Goal: Task Accomplishment & Management: Complete application form

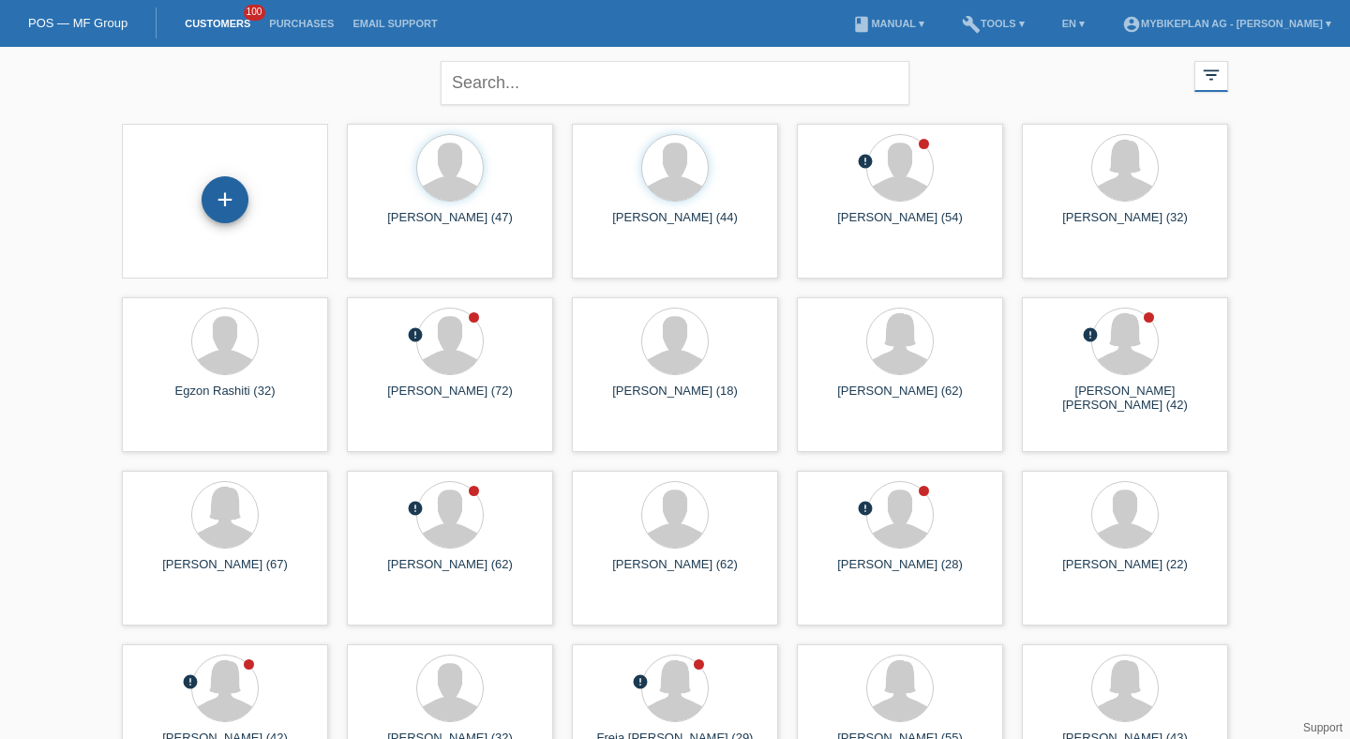
click at [238, 202] on div "+" at bounding box center [224, 200] width 45 height 32
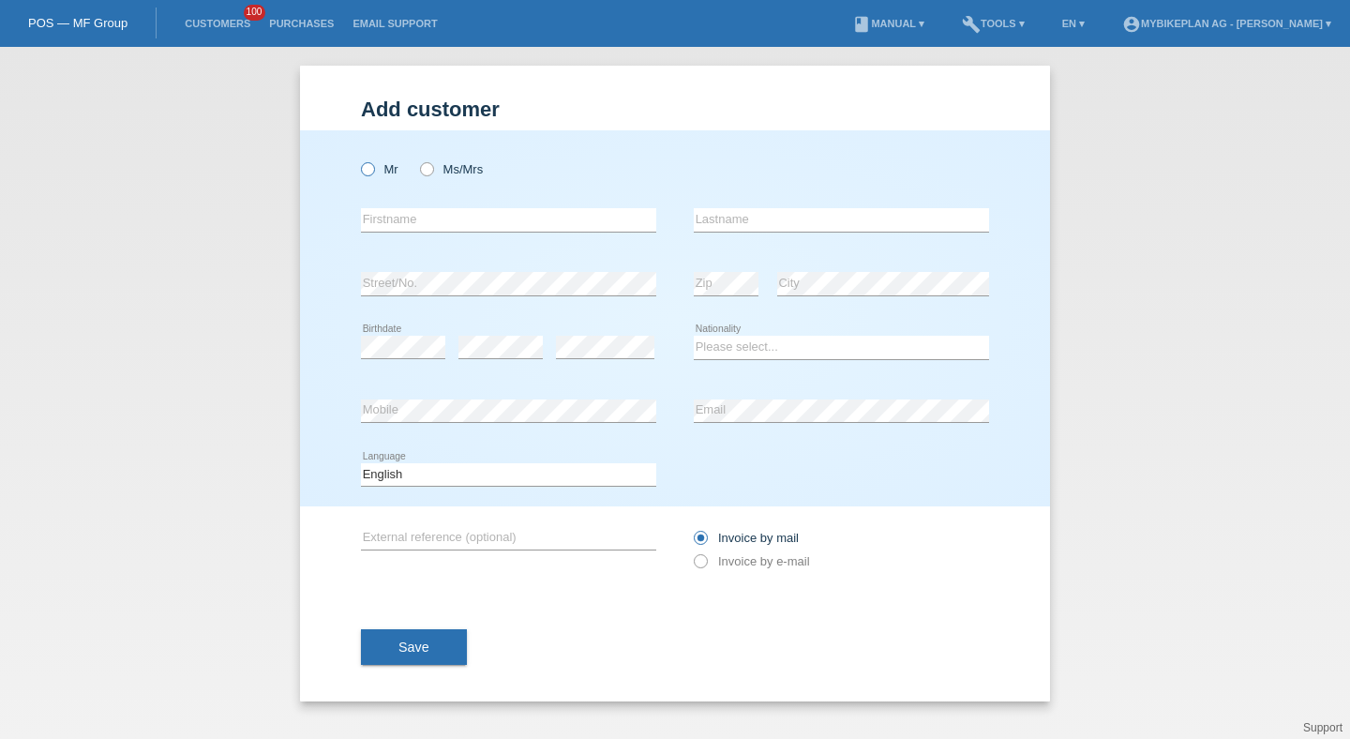
click at [358, 159] on icon at bounding box center [358, 159] width 0 height 0
click at [370, 172] on input "Mr" at bounding box center [367, 168] width 12 height 12
radio input "true"
click at [394, 208] on div "error Firstname" at bounding box center [508, 220] width 295 height 64
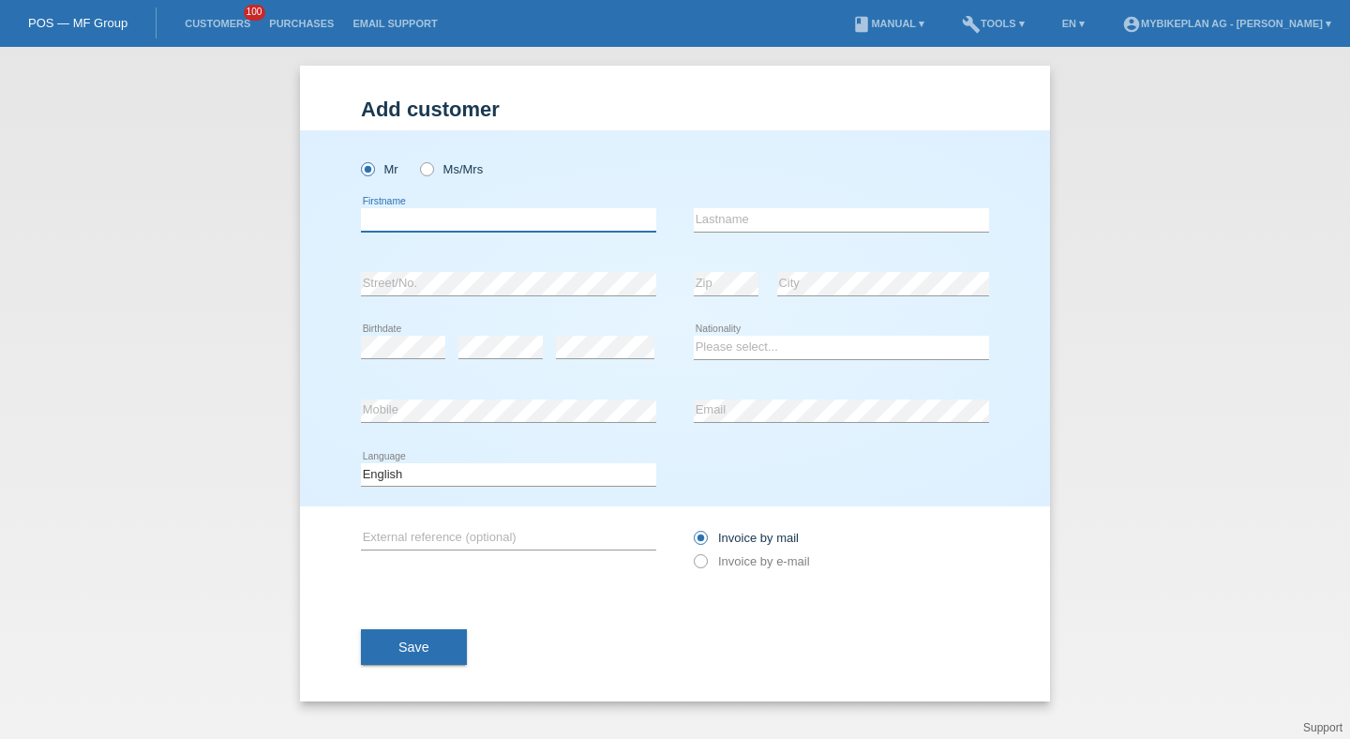
click at [394, 214] on input "text" at bounding box center [508, 219] width 295 height 23
type input "Romain"
paste input "Toscan"
type input "Toscan"
click at [458, 392] on div "error Mobile" at bounding box center [508, 412] width 295 height 64
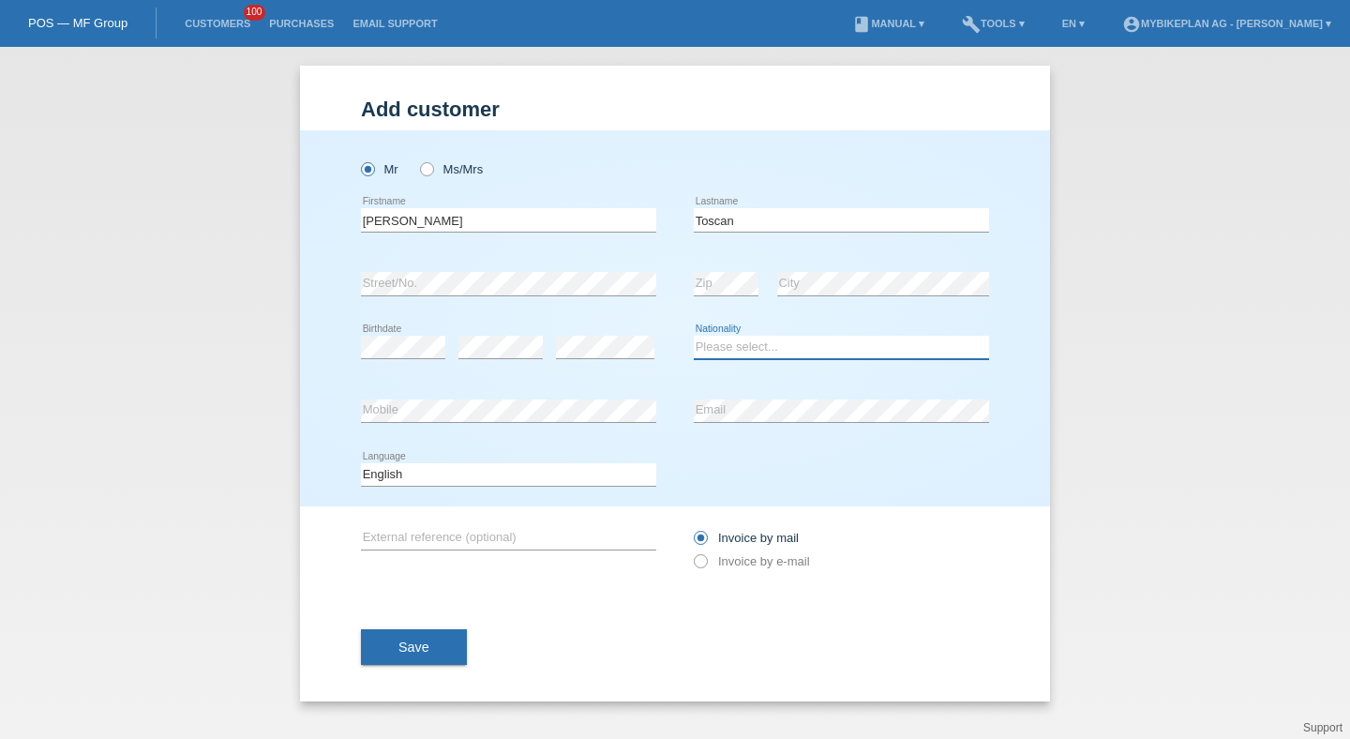
click at [694, 347] on select "Please select... Switzerland Austria Germany Liechtenstein ------------ Afghani…" at bounding box center [841, 347] width 295 height 22
select select "CH"
click at [694, 337] on select "Please select... Switzerland Austria Germany Liechtenstein ------------ Afghani…" at bounding box center [841, 347] width 295 height 22
click at [567, 472] on select "Deutsch Français Italiano English" at bounding box center [508, 474] width 295 height 22
select select "de"
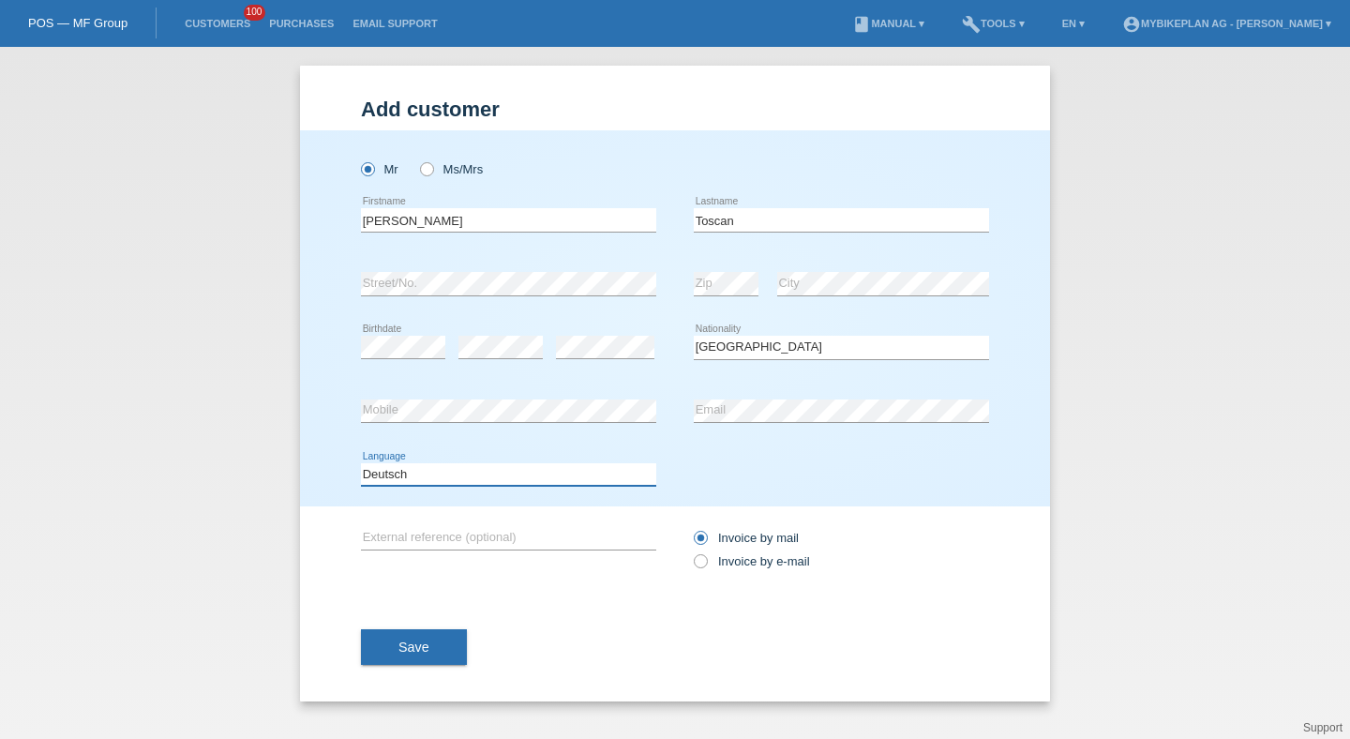
click at [361, 463] on select "Deutsch Français Italiano English" at bounding box center [508, 474] width 295 height 22
click at [691, 551] on icon at bounding box center [691, 551] width 0 height 0
click at [703, 562] on input "Invoice by e-mail" at bounding box center [700, 565] width 12 height 23
radio input "true"
click at [435, 660] on button "Save" at bounding box center [414, 647] width 106 height 36
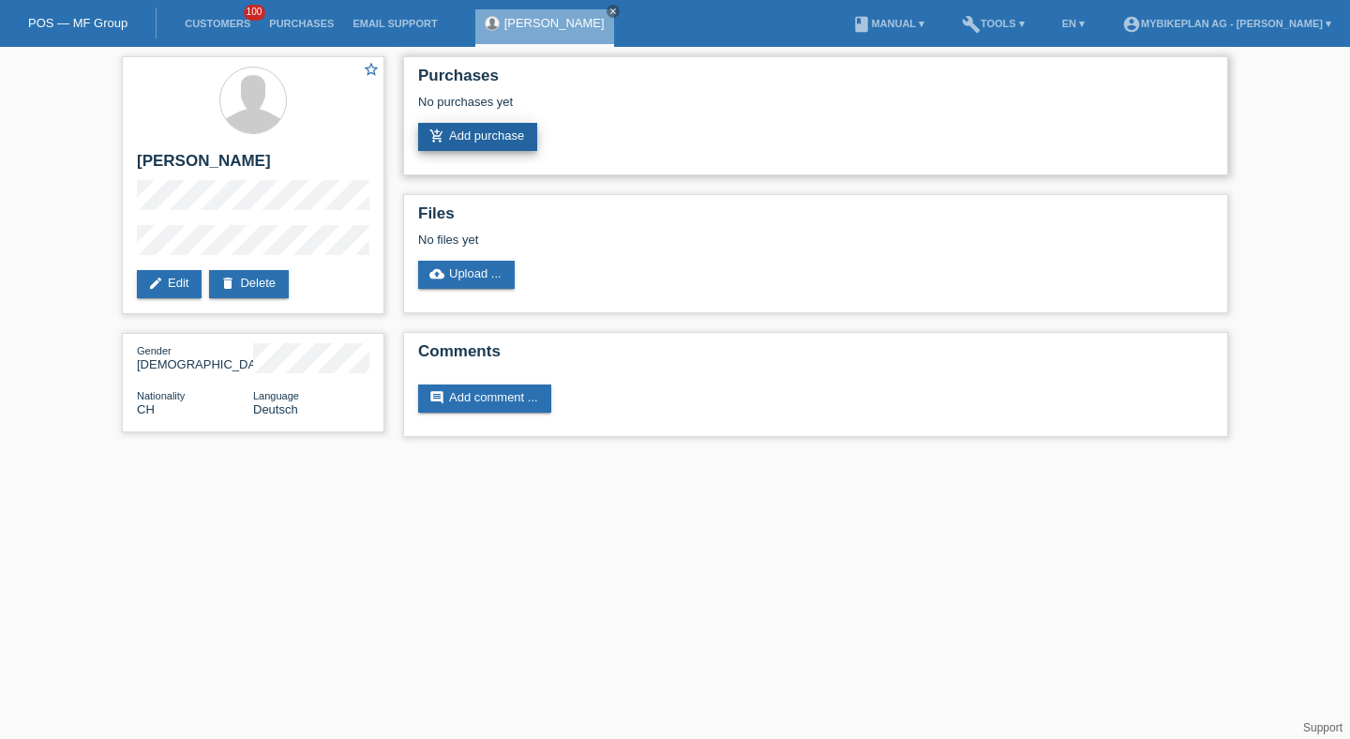
click at [528, 142] on link "add_shopping_cart Add purchase" at bounding box center [477, 137] width 119 height 28
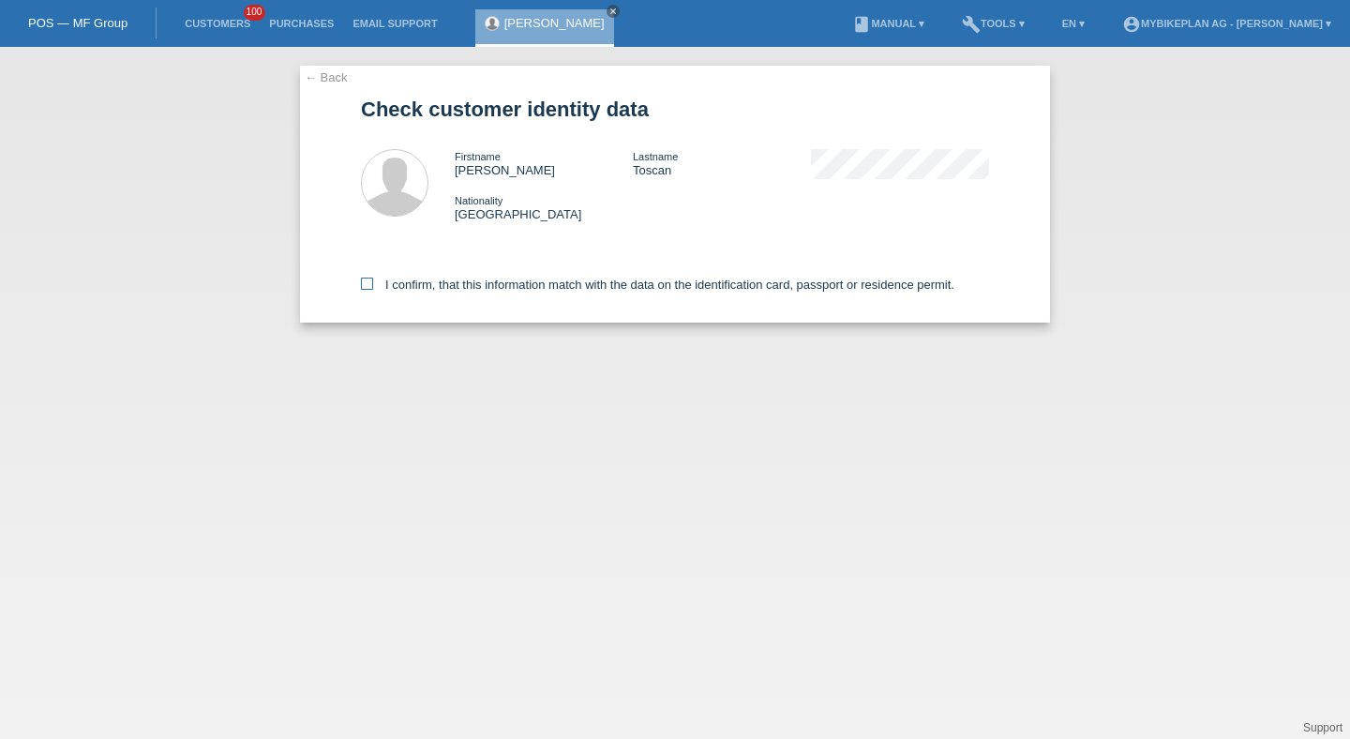
click at [472, 283] on label "I confirm, that this information match with the data on the identification card…" at bounding box center [657, 284] width 593 height 14
click at [373, 283] on input "I confirm, that this information match with the data on the identification card…" at bounding box center [367, 283] width 12 height 12
checkbox input "true"
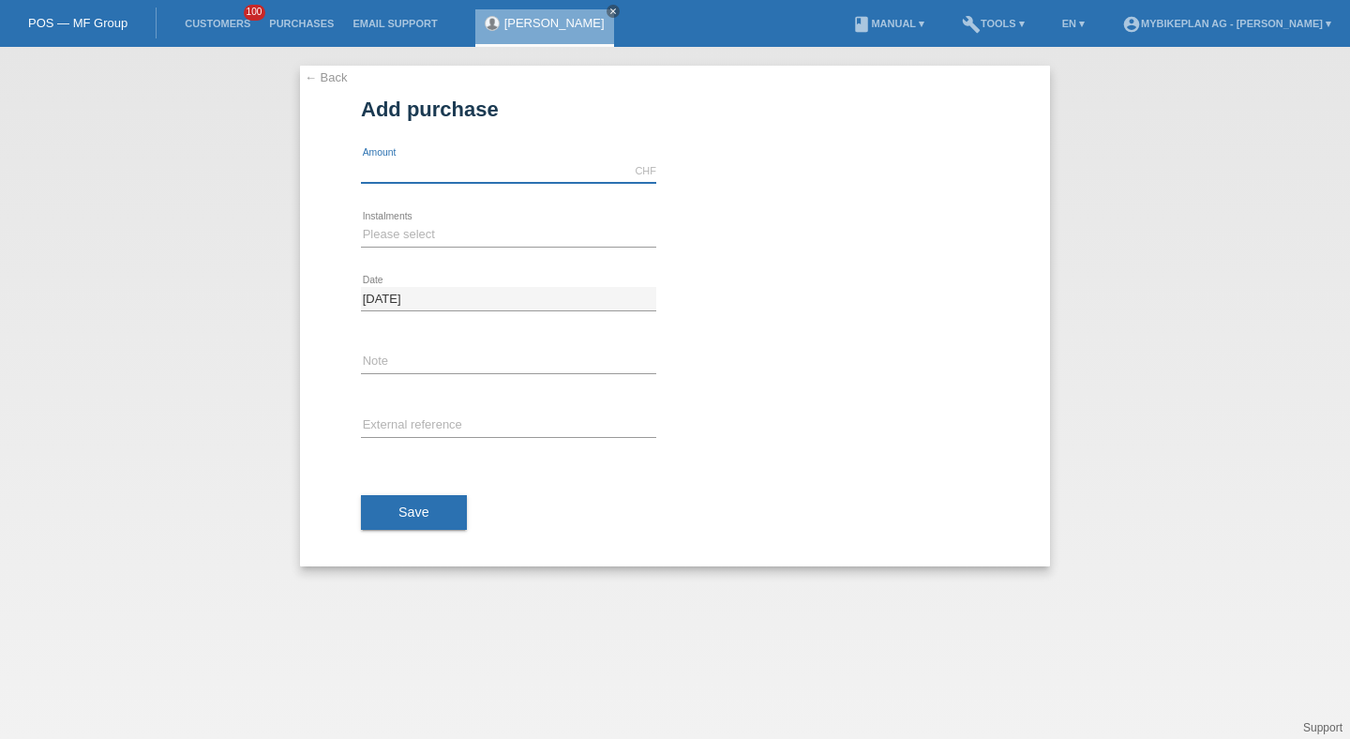
click at [434, 169] on input "text" at bounding box center [508, 170] width 295 height 23
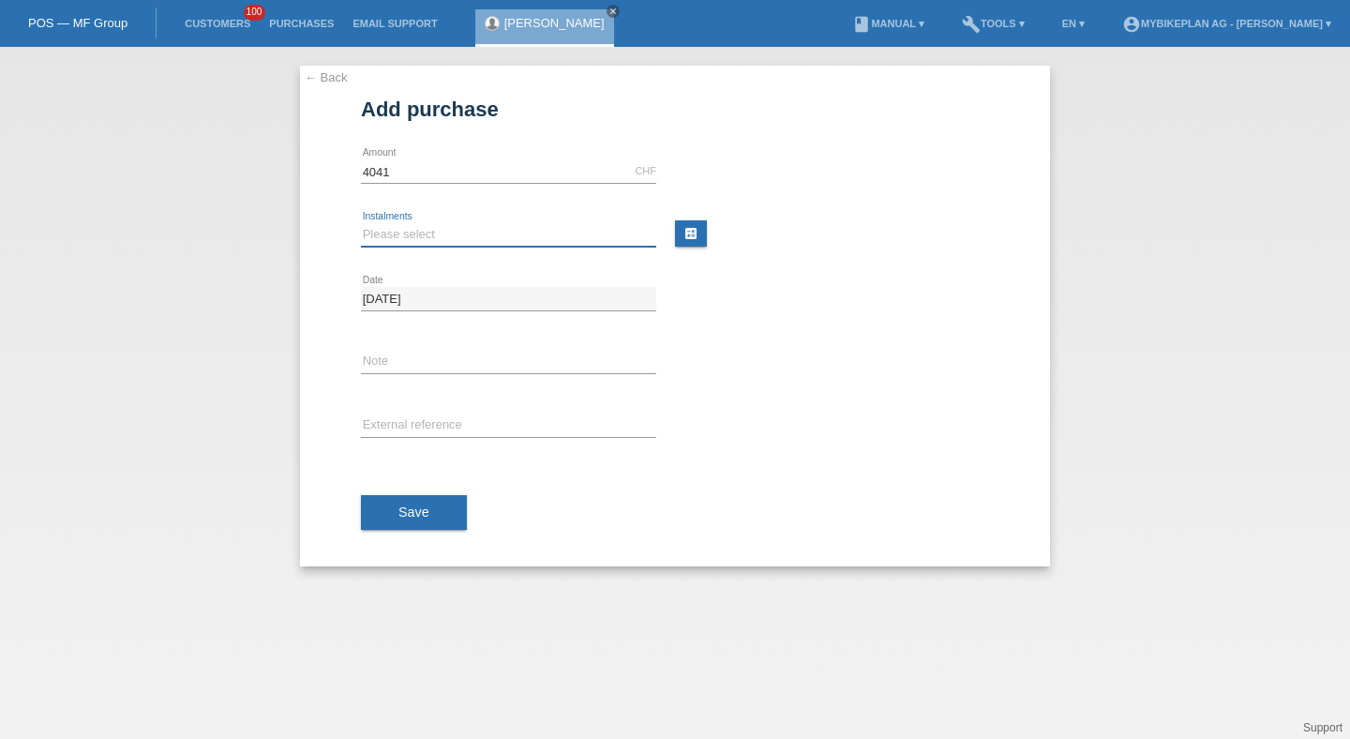
type input "4041.00"
click at [432, 230] on select "Please select 6 instalments 12 instalments 18 instalments 24 instalments 36 ins…" at bounding box center [508, 234] width 295 height 22
select select "486"
click at [361, 223] on select "Please select 6 instalments 12 instalments 18 instalments 24 instalments 36 ins…" at bounding box center [508, 234] width 295 height 22
click at [407, 419] on input "text" at bounding box center [508, 425] width 295 height 23
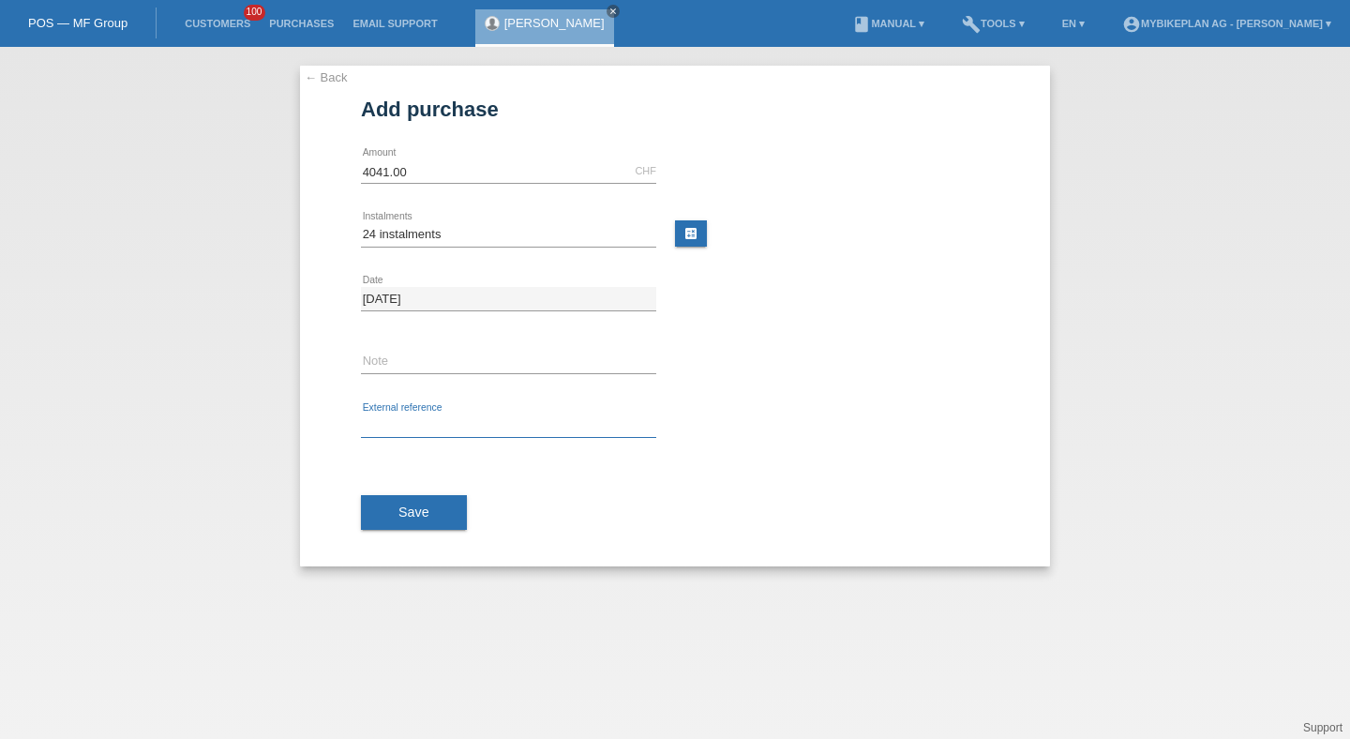
paste input "44644266677"
type input "44644266677"
click at [407, 522] on button "Save" at bounding box center [414, 513] width 106 height 36
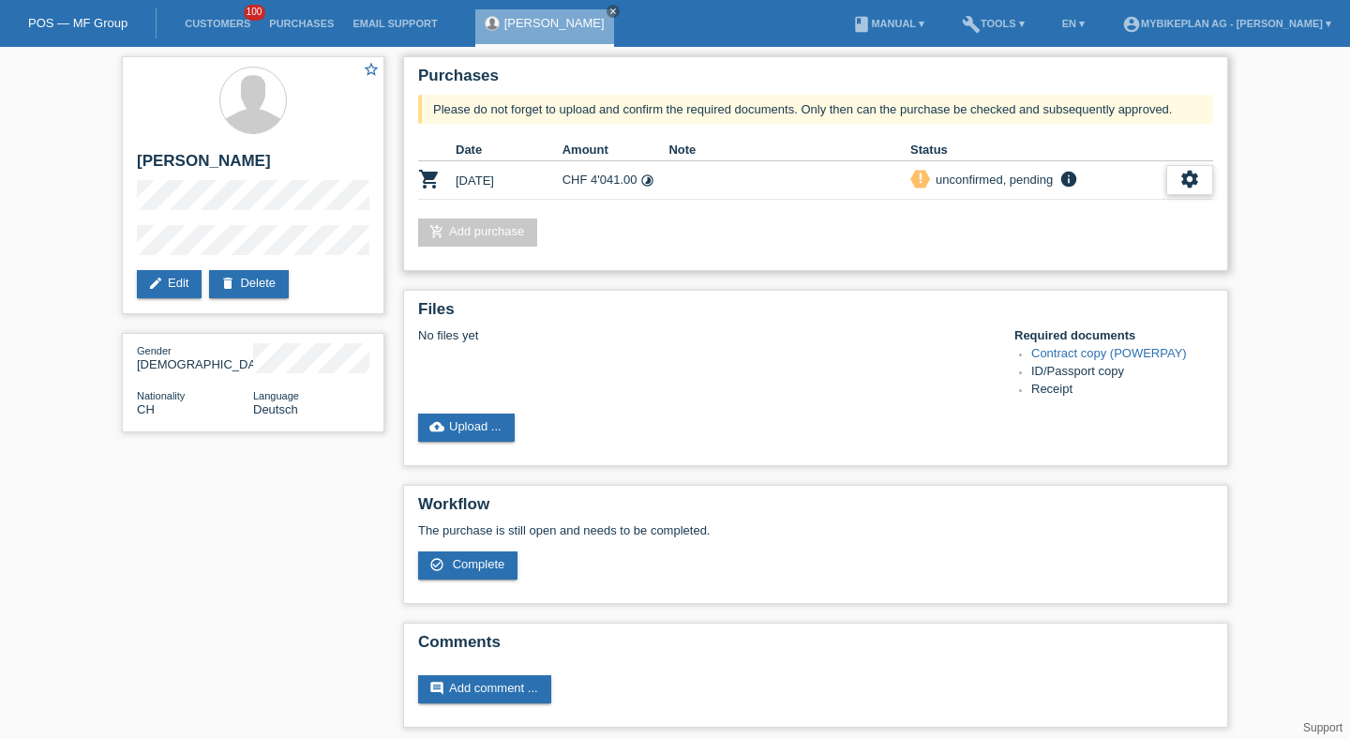
click at [1173, 173] on div "settings" at bounding box center [1189, 180] width 47 height 30
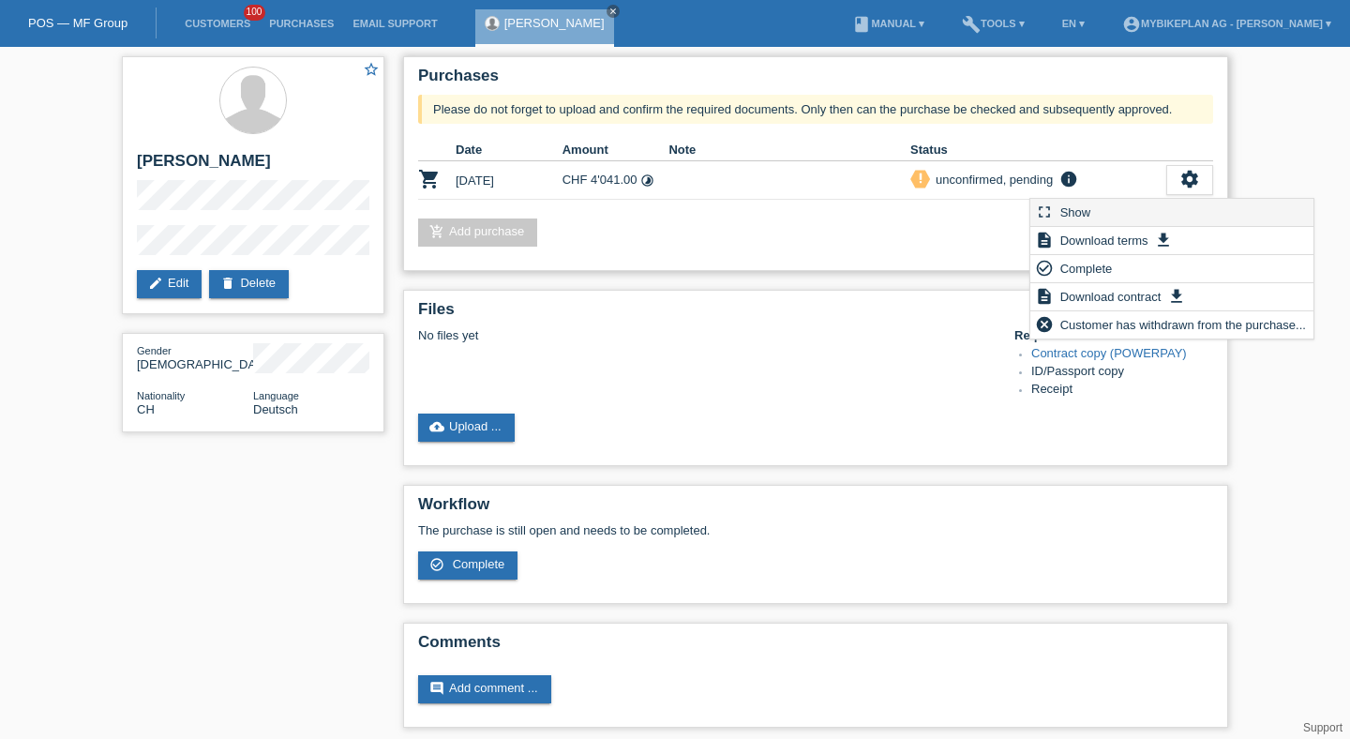
click at [1135, 209] on div "fullscreen Show" at bounding box center [1171, 213] width 283 height 28
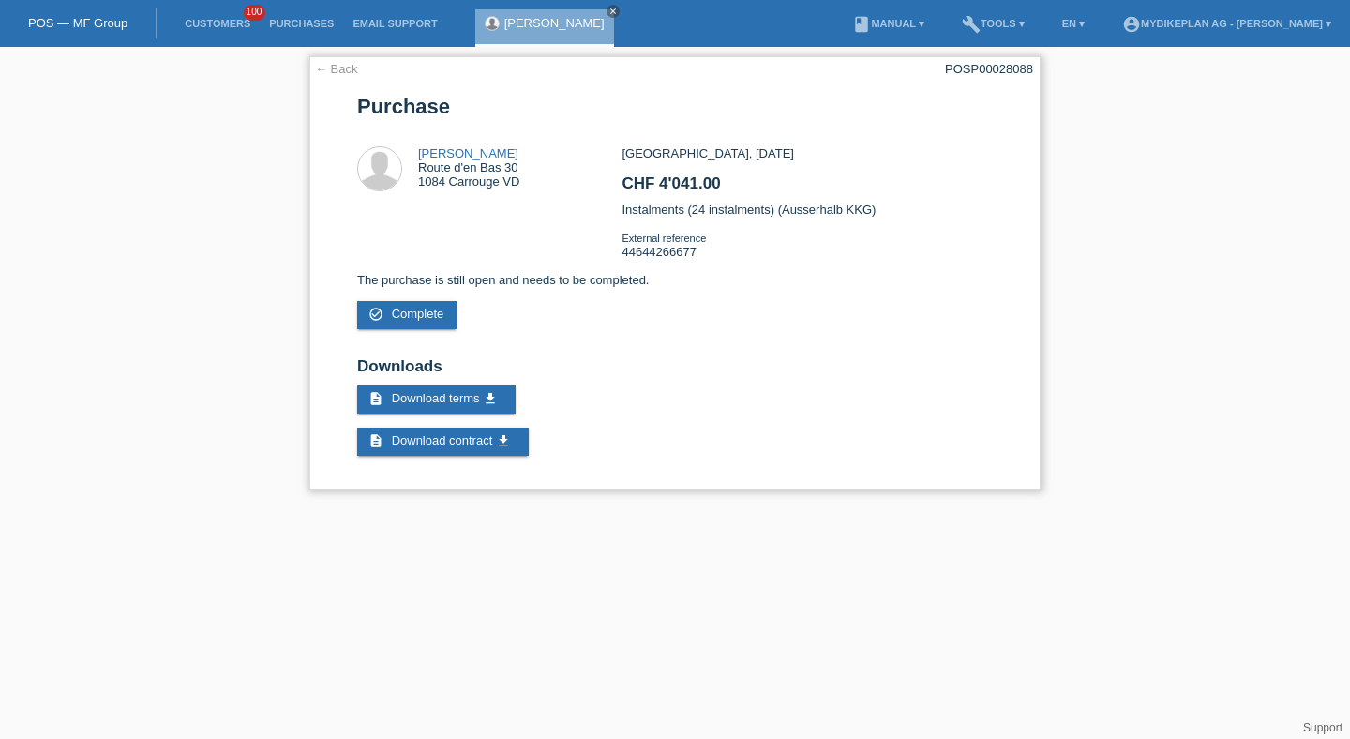
click at [946, 78] on div "← Back POSP00028088 [GEOGRAPHIC_DATA] [PERSON_NAME] Route d'en Bas 30 1084 Carr…" at bounding box center [674, 272] width 731 height 433
click at [949, 76] on div "POSP00028088" at bounding box center [989, 69] width 88 height 14
click at [950, 76] on div "POSP00028088" at bounding box center [989, 69] width 88 height 14
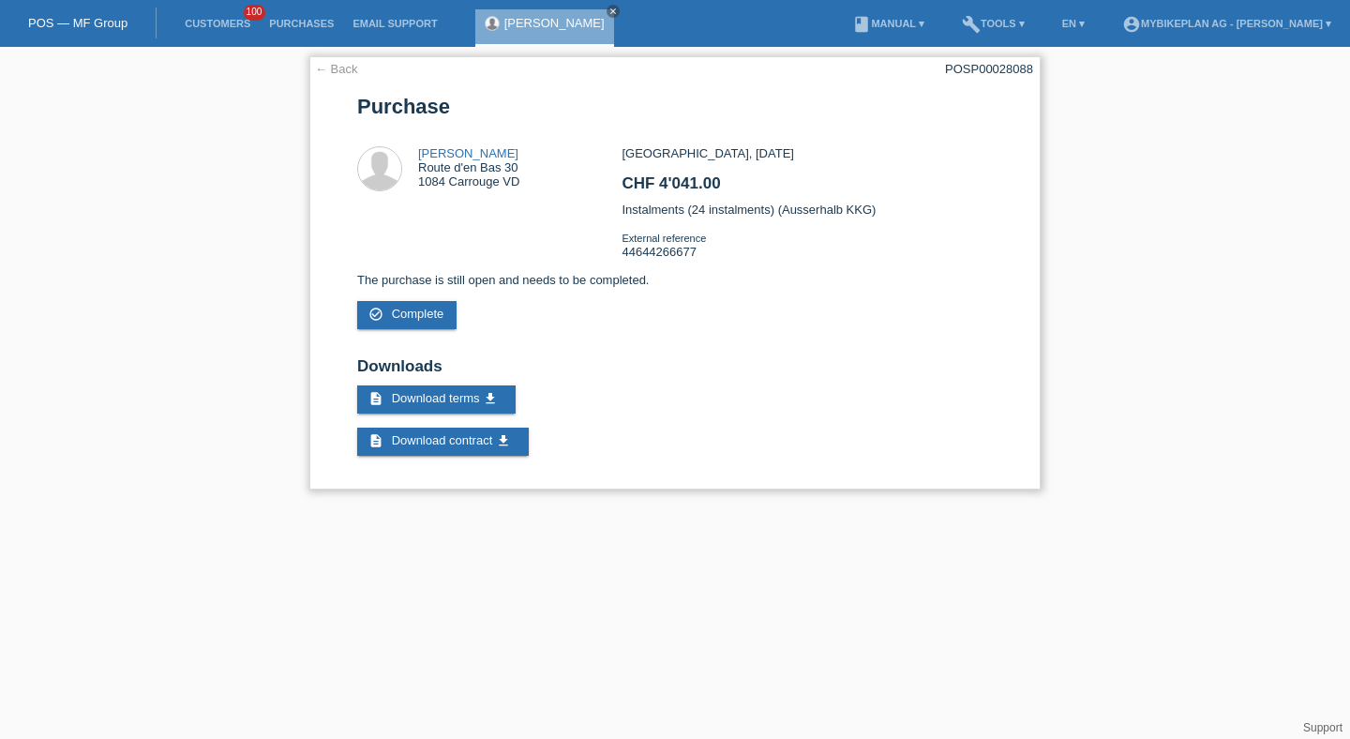
click at [950, 76] on div "POSP00028088" at bounding box center [989, 69] width 88 height 14
copy div "POSP00028088"
